Goal: Information Seeking & Learning: Learn about a topic

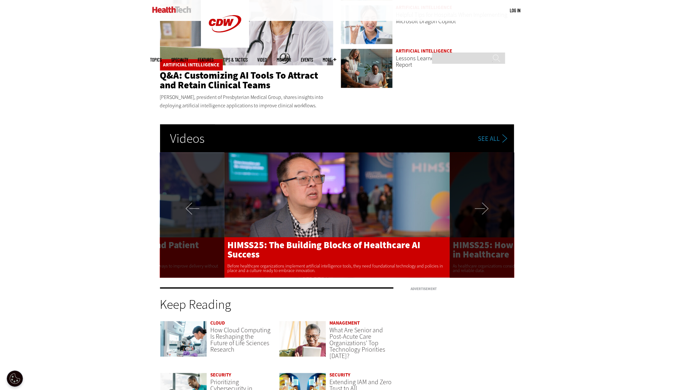
scroll to position [1355, 0]
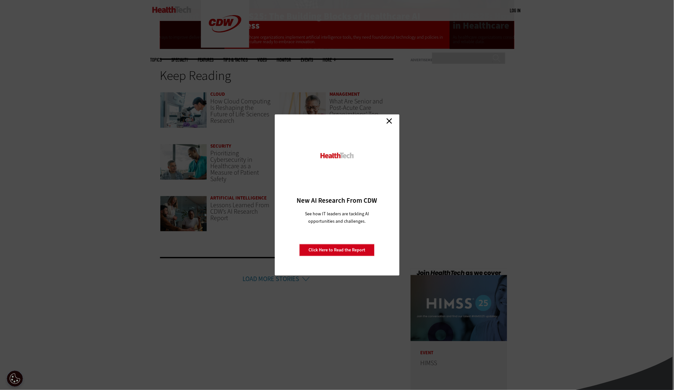
click at [391, 122] on link "Close" at bounding box center [390, 121] width 10 height 10
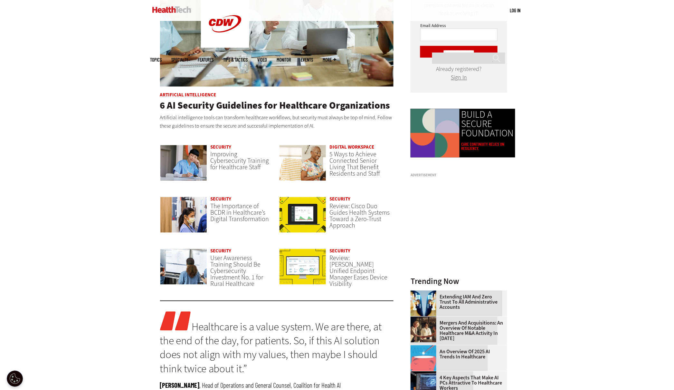
scroll to position [424, 0]
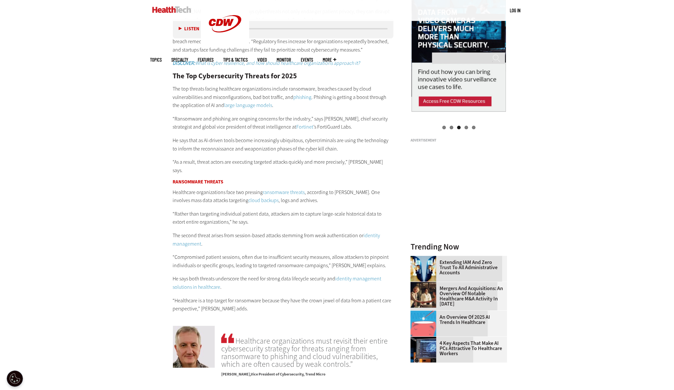
scroll to position [865, 0]
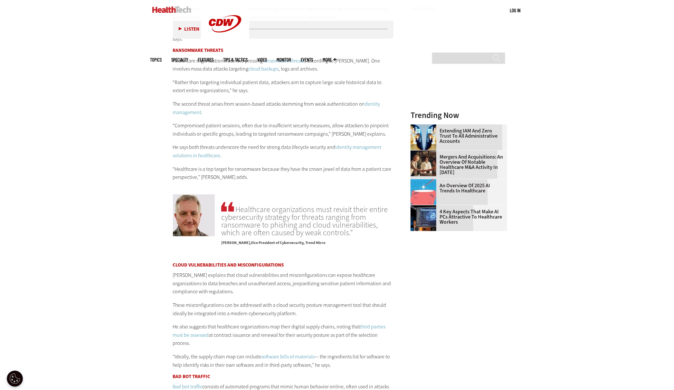
click at [445, 157] on link "Mergers and Acquisitions: An Overview of Notable Healthcare M&A Activity in [DA…" at bounding box center [457, 164] width 93 height 21
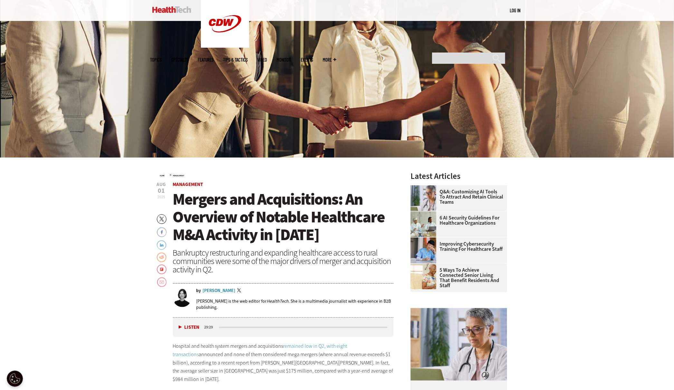
scroll to position [134, 0]
